Goal: Task Accomplishment & Management: Complete application form

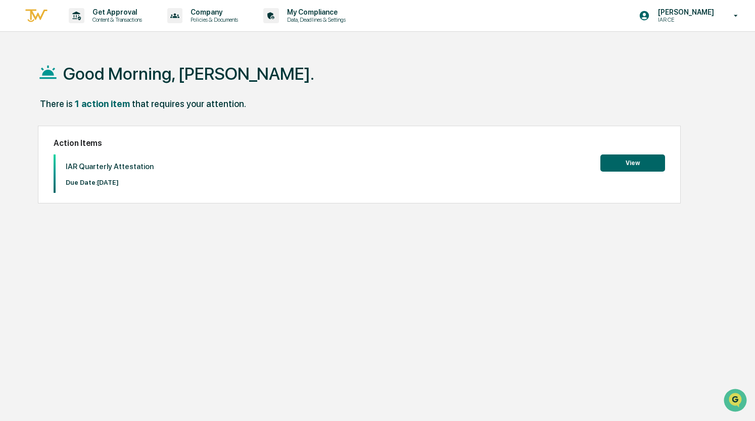
click at [640, 163] on button "View" at bounding box center [632, 163] width 65 height 17
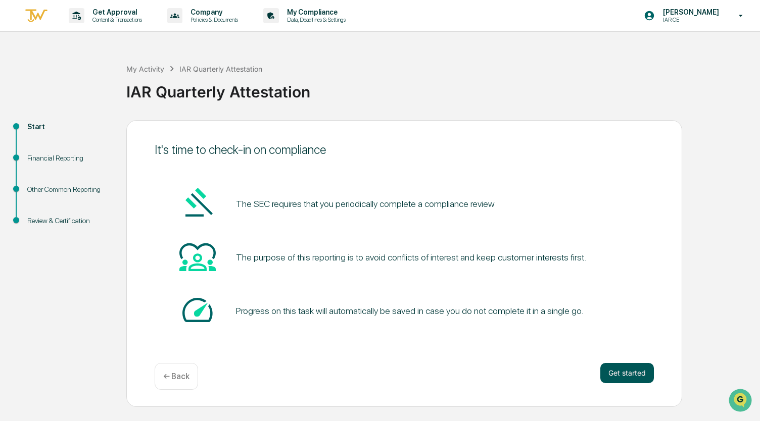
click at [626, 368] on button "Get started" at bounding box center [627, 373] width 54 height 20
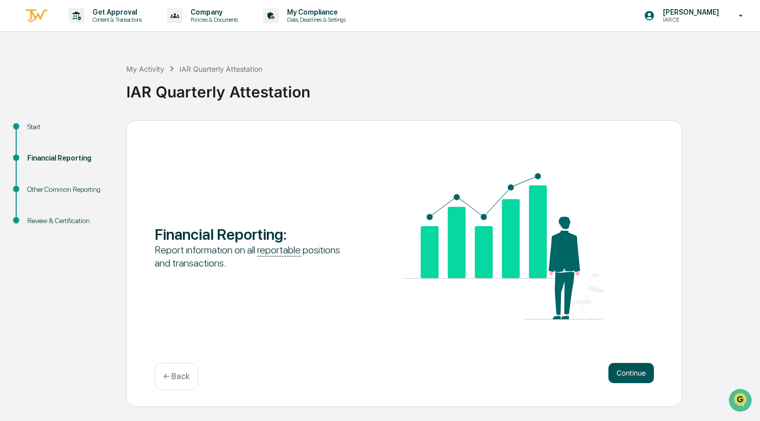
click at [621, 373] on button "Continue" at bounding box center [630, 373] width 45 height 20
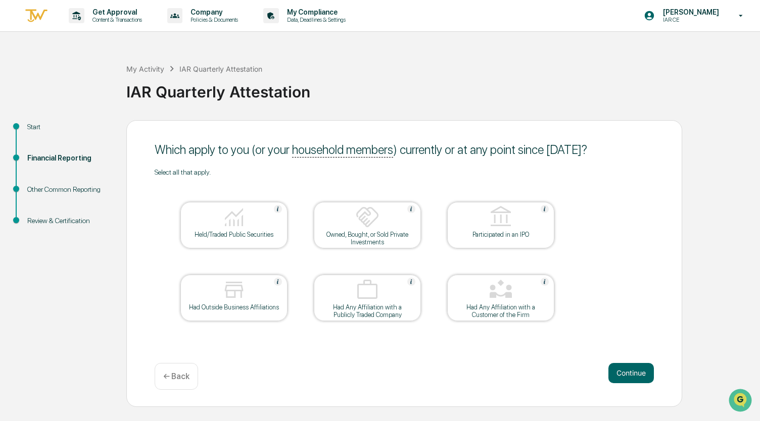
click at [233, 229] on img at bounding box center [234, 217] width 24 height 24
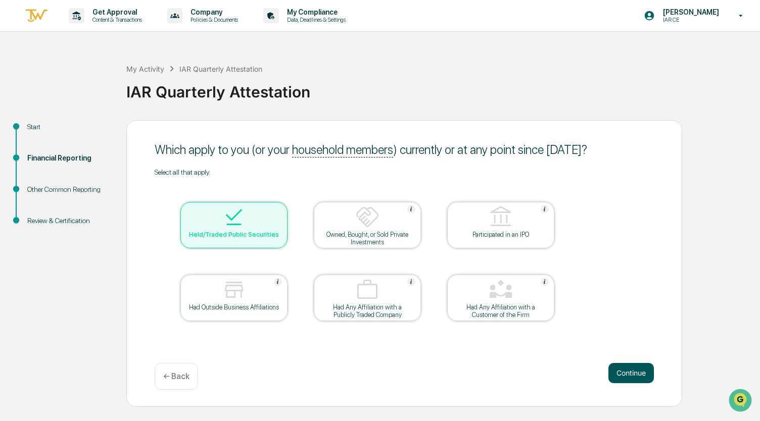
click at [632, 372] on button "Continue" at bounding box center [630, 373] width 45 height 20
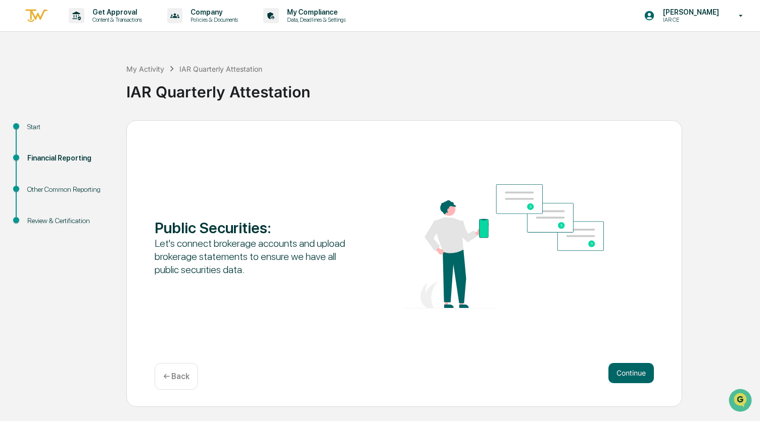
click at [632, 372] on button "Continue" at bounding box center [630, 373] width 45 height 20
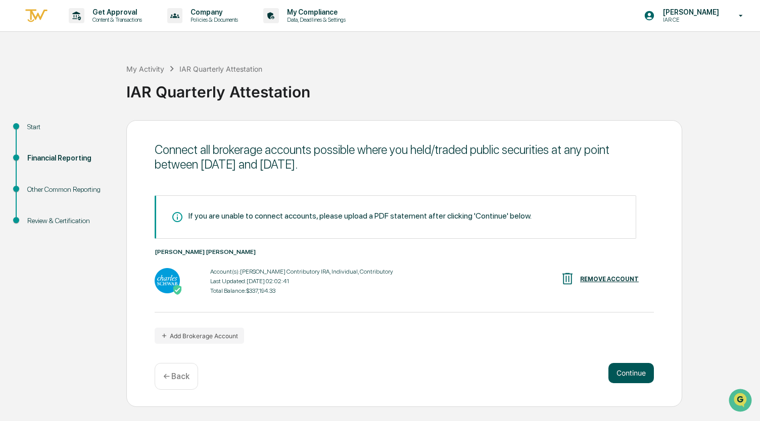
click at [635, 374] on button "Continue" at bounding box center [630, 373] width 45 height 20
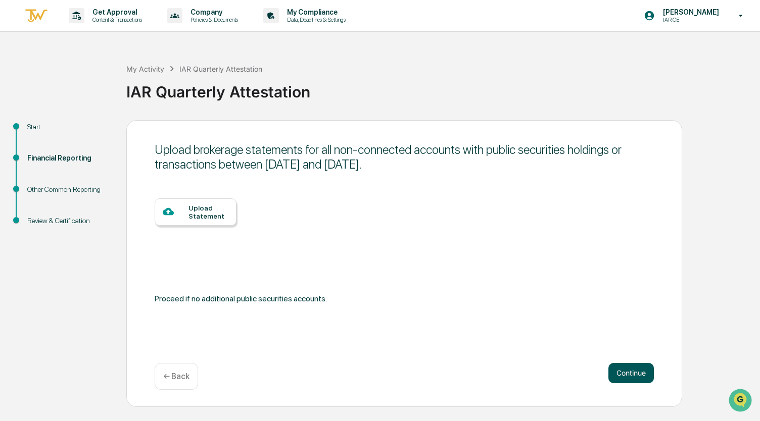
click at [635, 374] on button "Continue" at bounding box center [630, 373] width 45 height 20
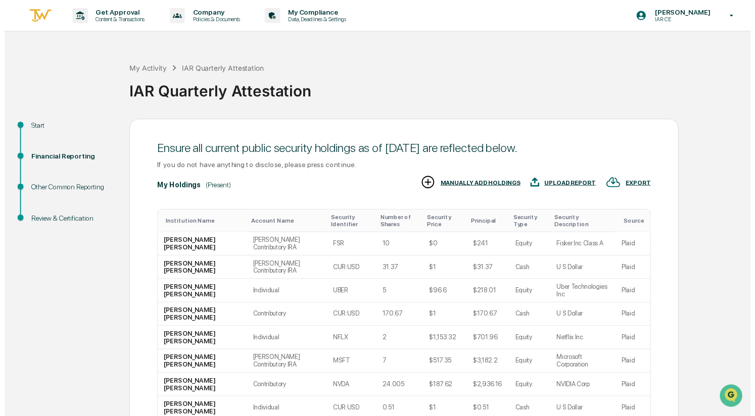
scroll to position [60, 0]
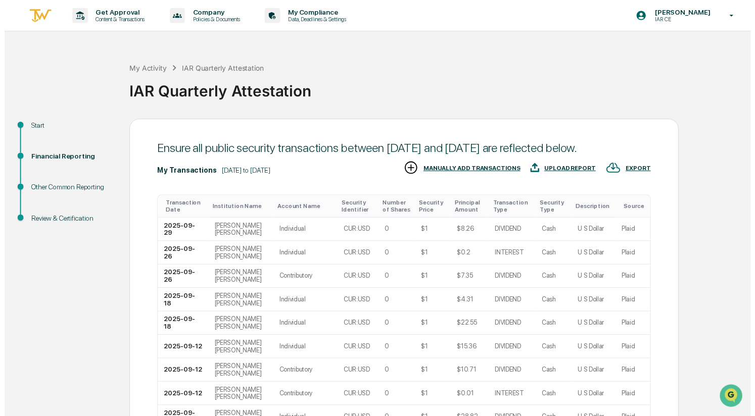
scroll to position [147, 0]
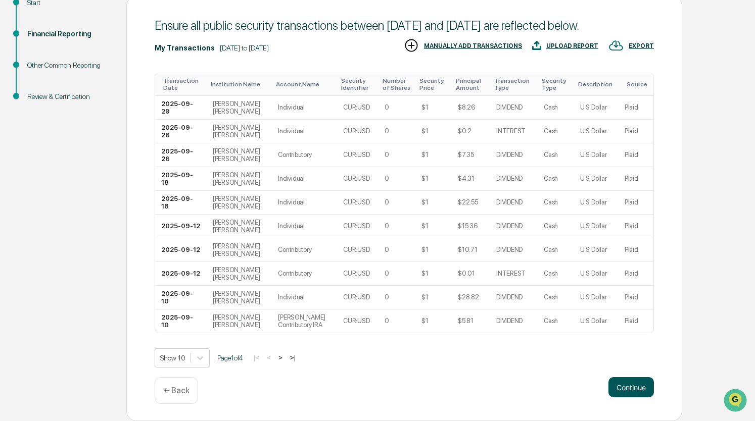
click at [634, 383] on button "Continue" at bounding box center [630, 387] width 45 height 20
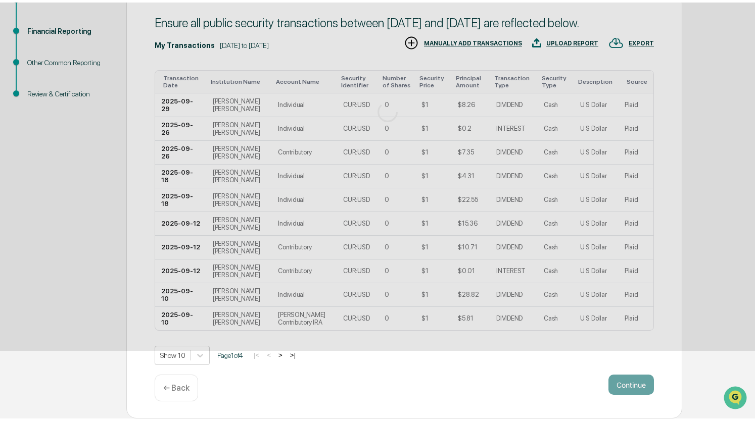
scroll to position [0, 0]
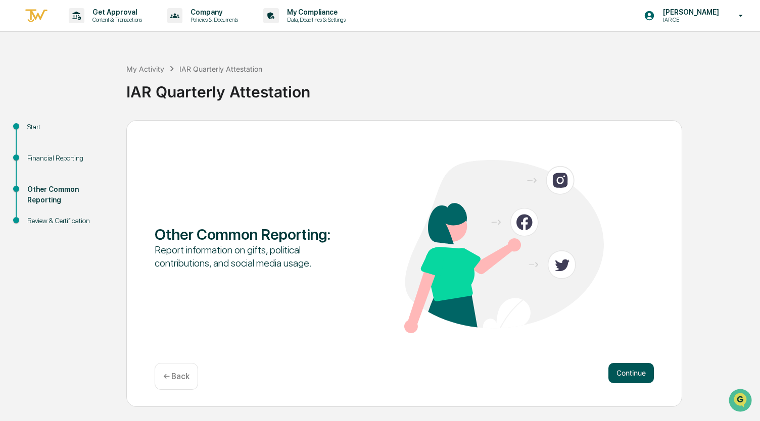
click at [630, 370] on button "Continue" at bounding box center [630, 373] width 45 height 20
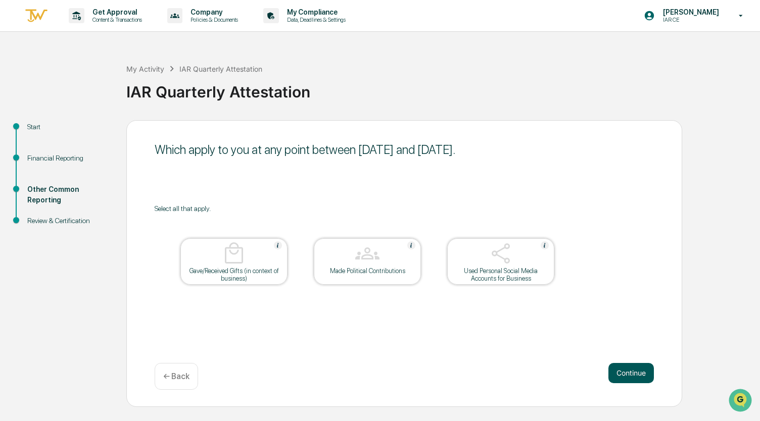
click at [627, 374] on button "Continue" at bounding box center [630, 373] width 45 height 20
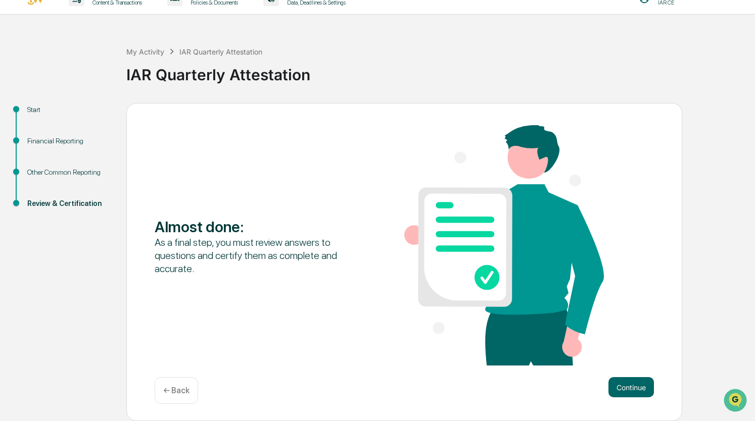
scroll to position [17, 0]
click at [632, 390] on button "Continue" at bounding box center [630, 387] width 45 height 20
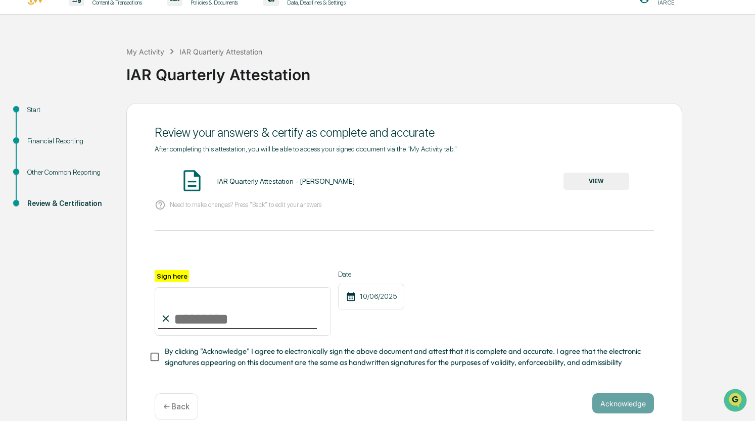
click at [586, 183] on button "VIEW" at bounding box center [596, 181] width 66 height 17
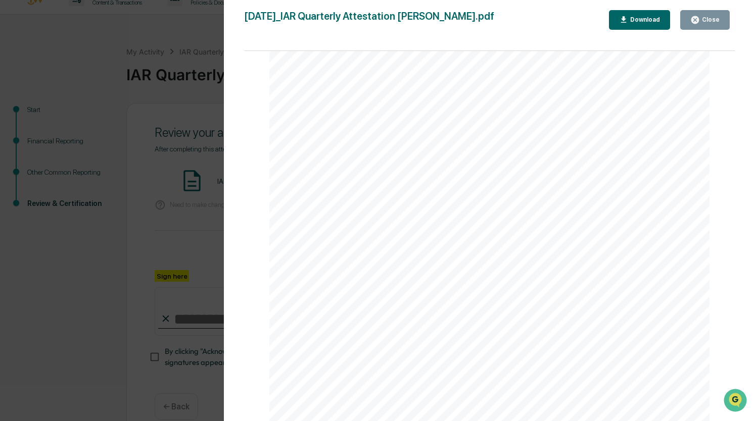
scroll to position [2203, 0]
click at [700, 19] on icon "button" at bounding box center [695, 20] width 10 height 10
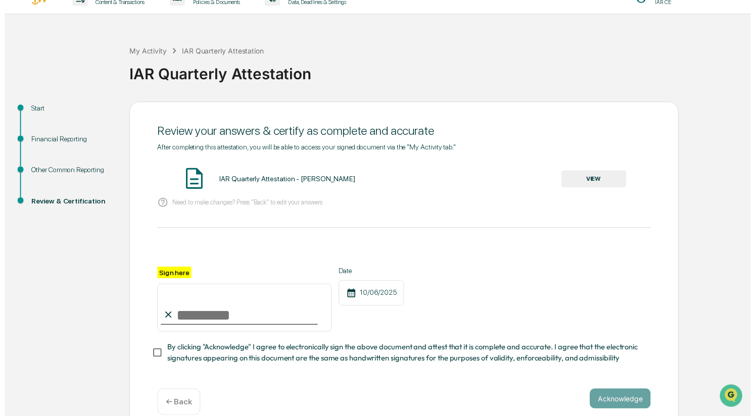
scroll to position [37, 0]
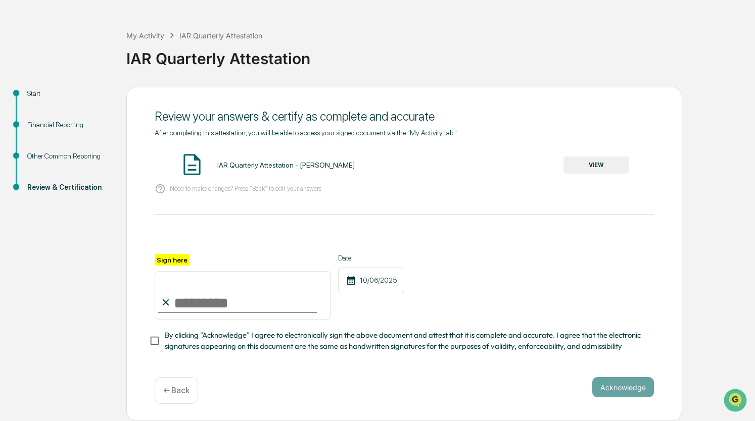
click at [186, 298] on input "Sign here" at bounding box center [243, 295] width 176 height 49
type input "**********"
click at [639, 386] on button "Acknowledge" at bounding box center [623, 387] width 62 height 20
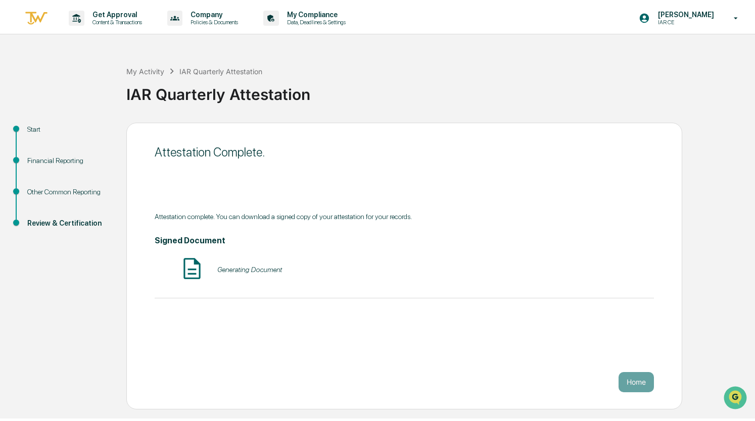
scroll to position [0, 0]
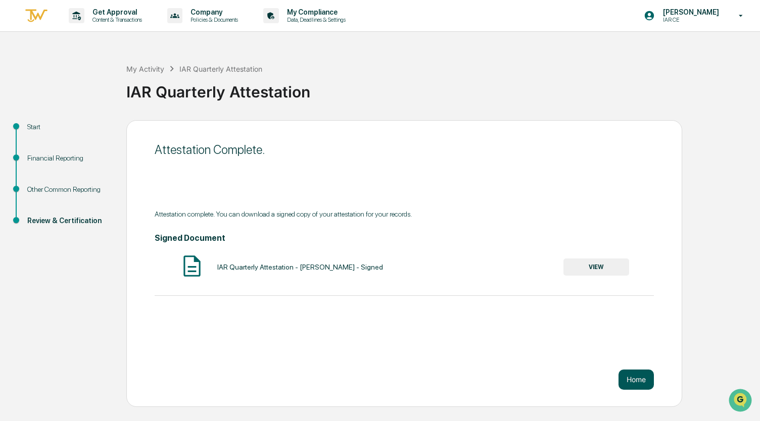
click at [635, 376] on button "Home" at bounding box center [635, 380] width 35 height 20
